Goal: Task Accomplishment & Management: Use online tool/utility

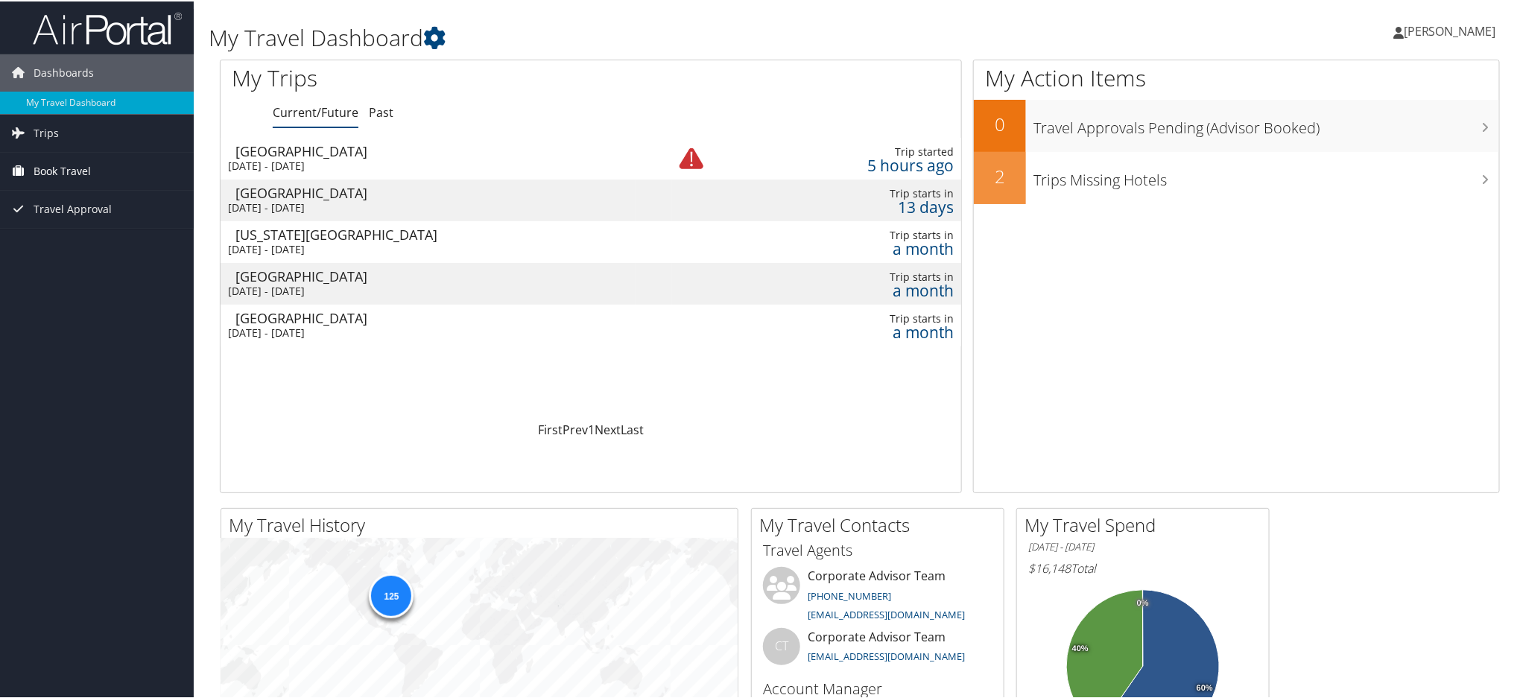
click at [73, 171] on span "Book Travel" at bounding box center [62, 169] width 57 height 37
click at [77, 240] on link "Book/Manage Online Trips" at bounding box center [97, 244] width 194 height 22
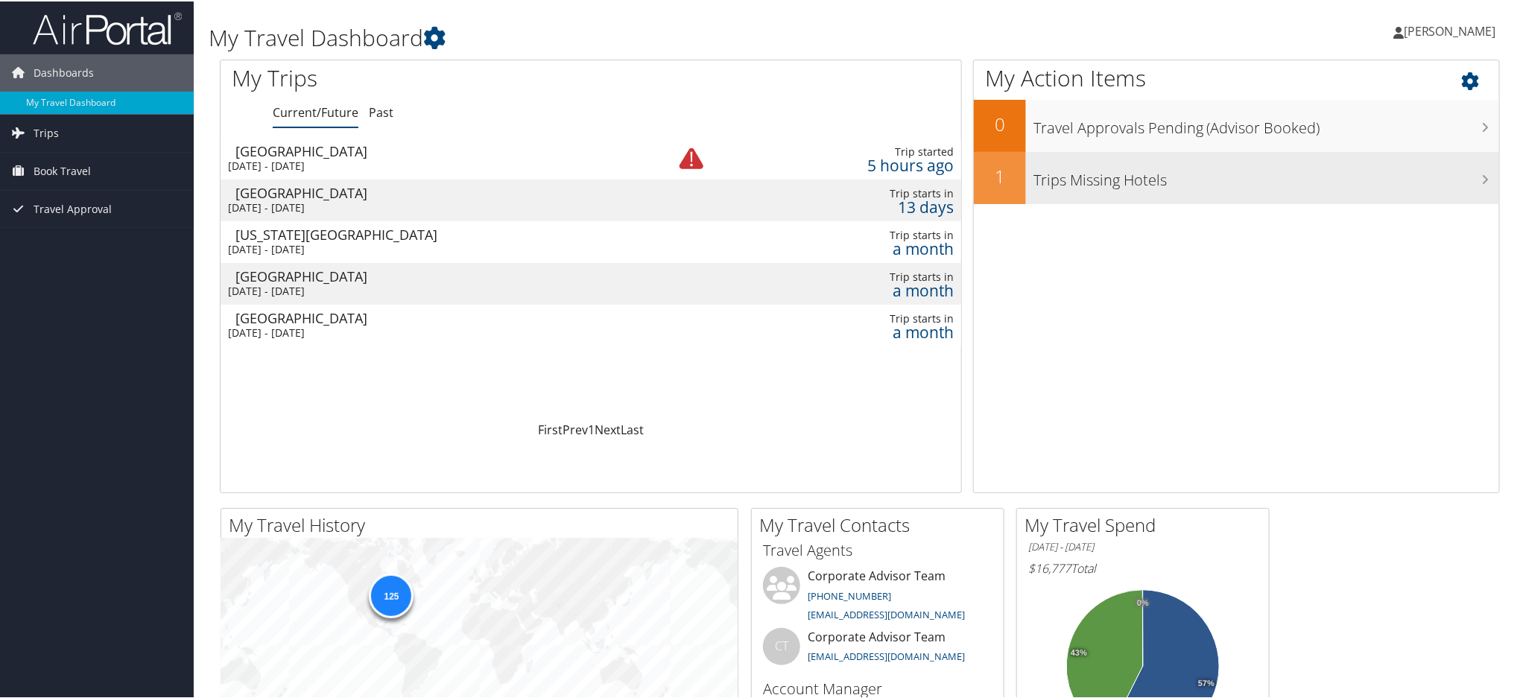
click at [1109, 172] on h3 "Trips Missing Hotels" at bounding box center [1266, 175] width 466 height 28
